Goal: Task Accomplishment & Management: Complete application form

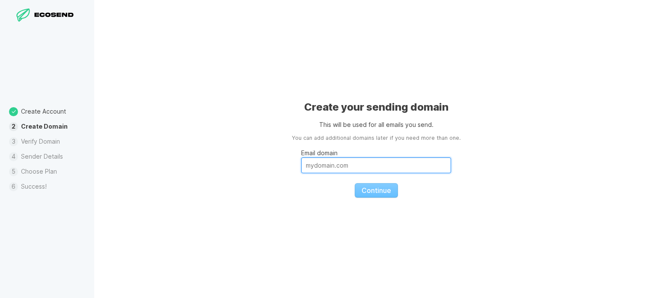
click at [346, 166] on input "Email domain" at bounding box center [376, 165] width 150 height 16
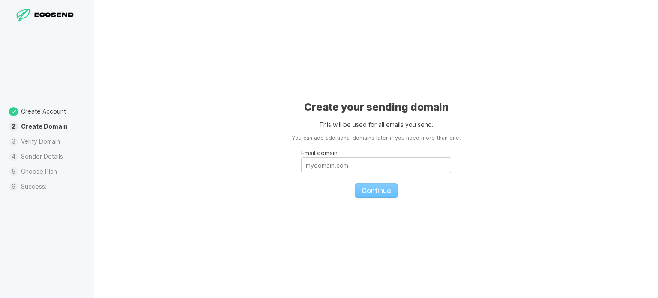
click at [46, 142] on li "Verify Domain" at bounding box center [47, 141] width 94 height 15
click at [46, 162] on li "Sender Details" at bounding box center [47, 156] width 94 height 15
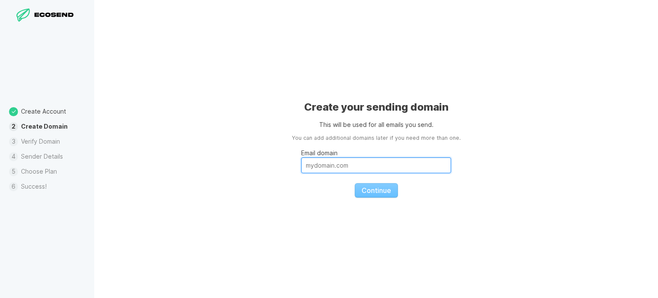
click at [341, 167] on input "Email domain" at bounding box center [376, 165] width 150 height 16
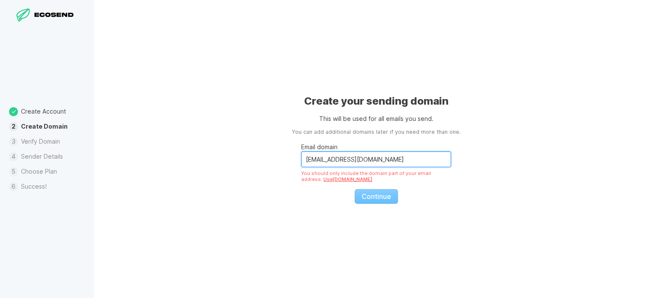
drag, startPoint x: 322, startPoint y: 160, endPoint x: 293, endPoint y: 158, distance: 29.2
click at [293, 158] on div "Create your sending domain This will be used for all emails you send. You can a…" at bounding box center [375, 149] width 563 height 298
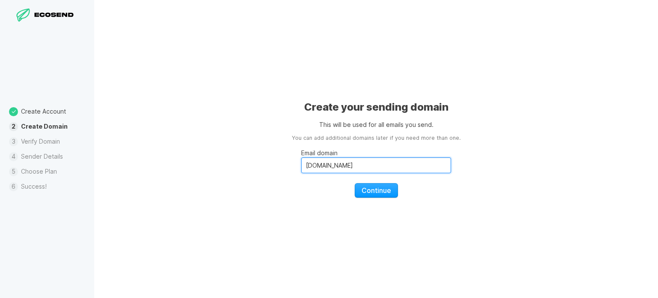
type input "[DOMAIN_NAME]"
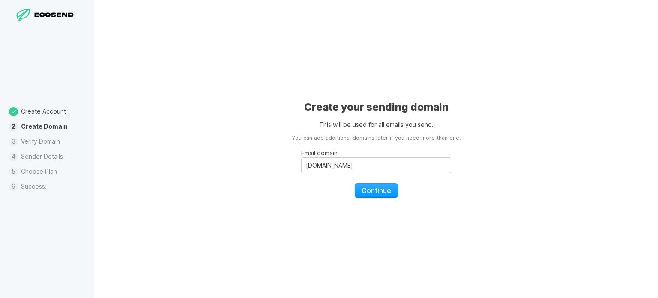
click at [379, 198] on div "Create your sending domain This will be used for all emails you send. You can a…" at bounding box center [375, 149] width 563 height 298
click at [381, 188] on span "Continue" at bounding box center [376, 190] width 30 height 9
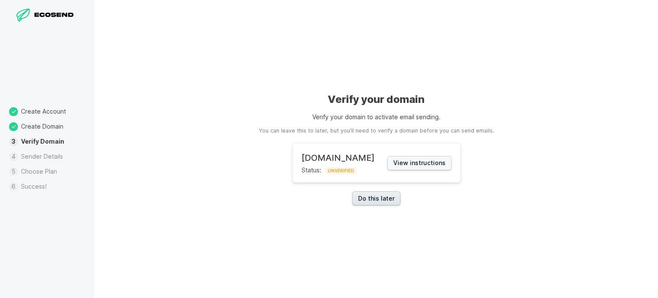
click at [380, 203] on link "Do this later" at bounding box center [376, 198] width 48 height 14
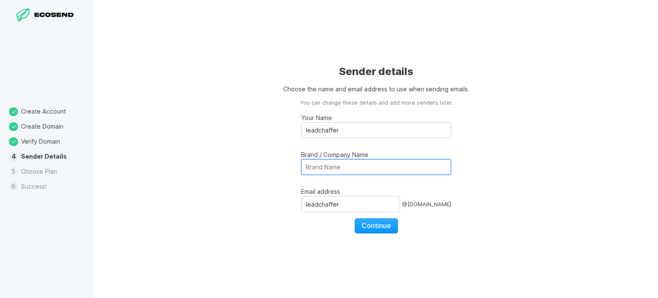
click at [344, 173] on input "Brand / Company Name" at bounding box center [376, 167] width 150 height 16
type input "Lead [PERSON_NAME]"
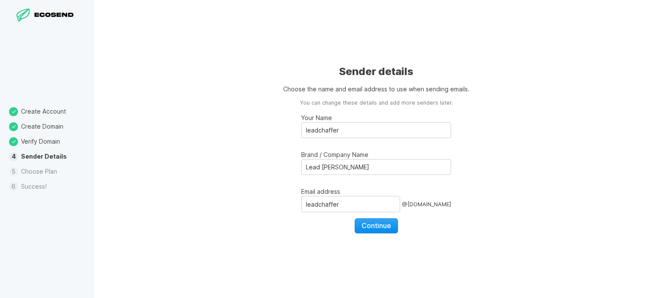
click at [381, 226] on span "Continue" at bounding box center [376, 225] width 30 height 9
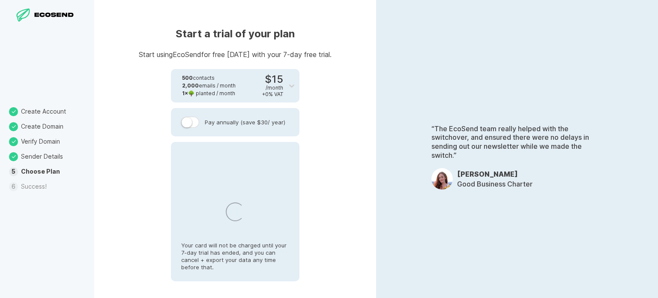
select select "PH"
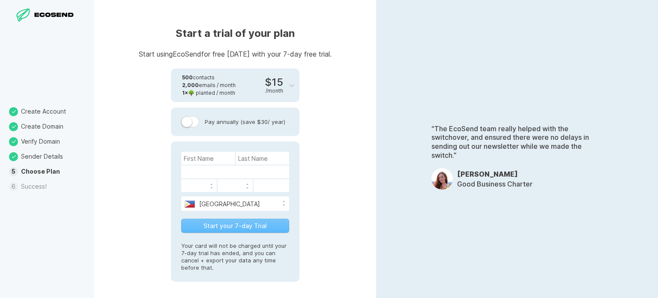
click at [36, 186] on li "Success!" at bounding box center [47, 186] width 94 height 15
